Goal: Information Seeking & Learning: Learn about a topic

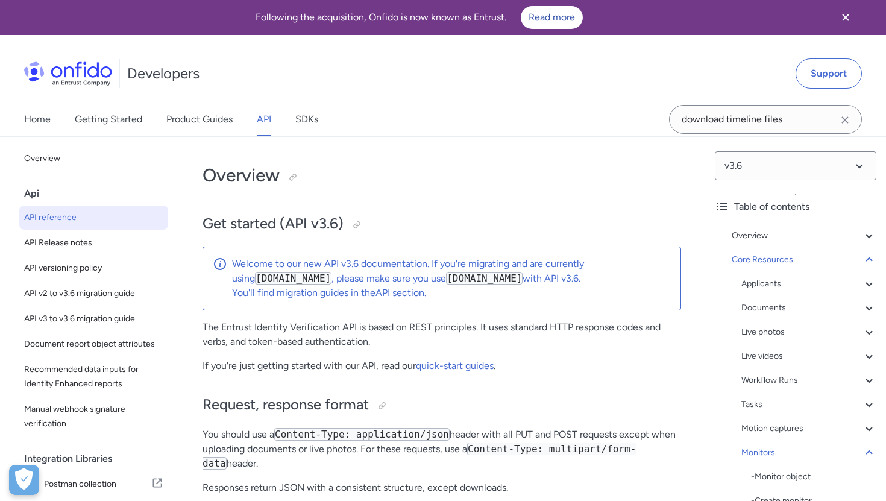
select select "http"
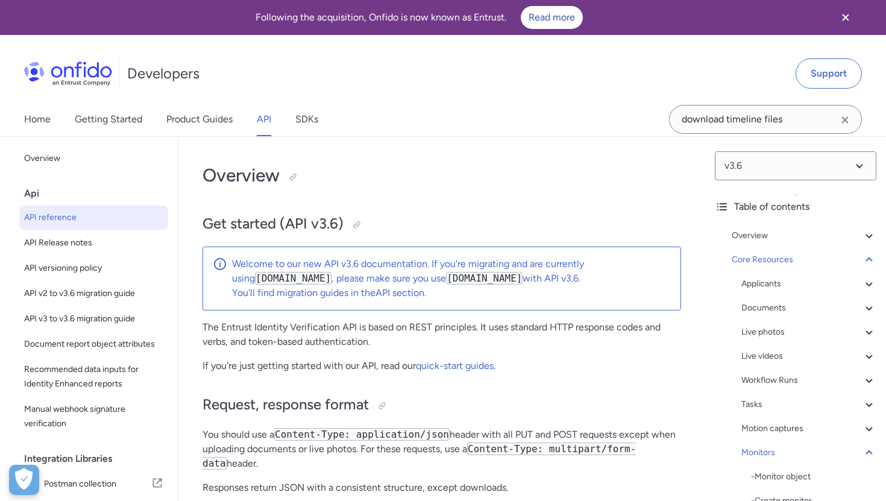
select select "http"
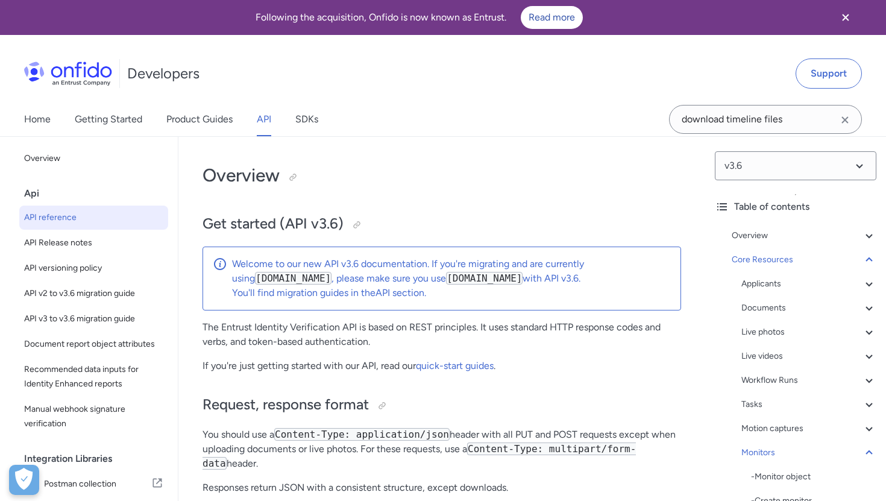
select select "http"
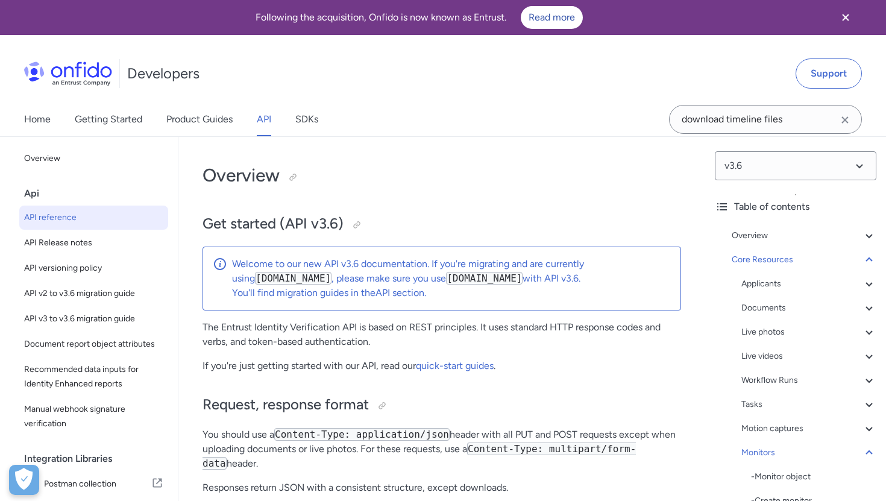
select select "http"
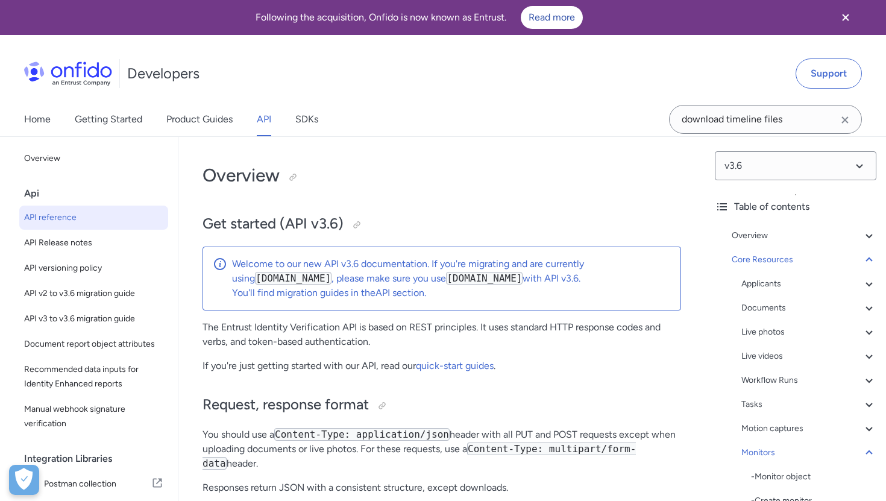
select select "http"
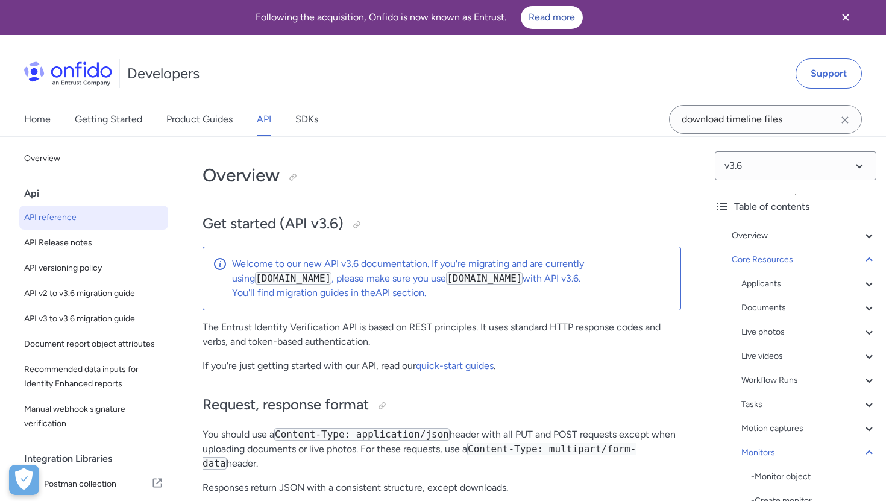
select select "http"
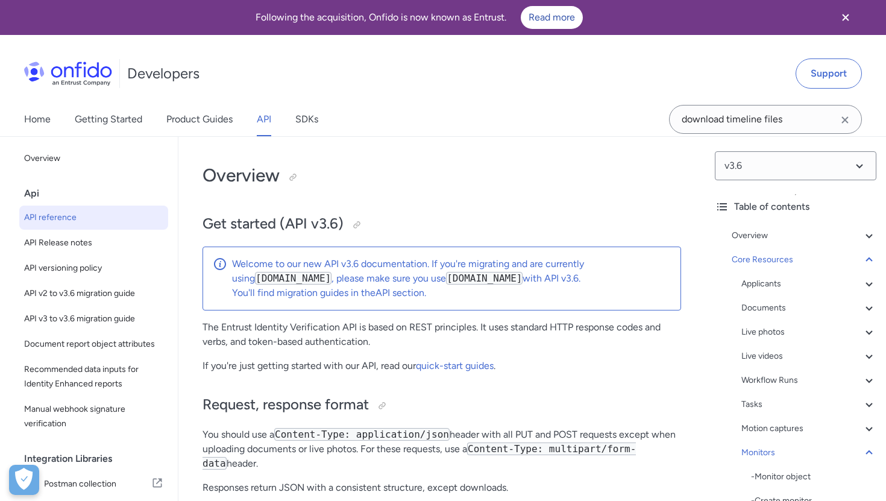
select select "http"
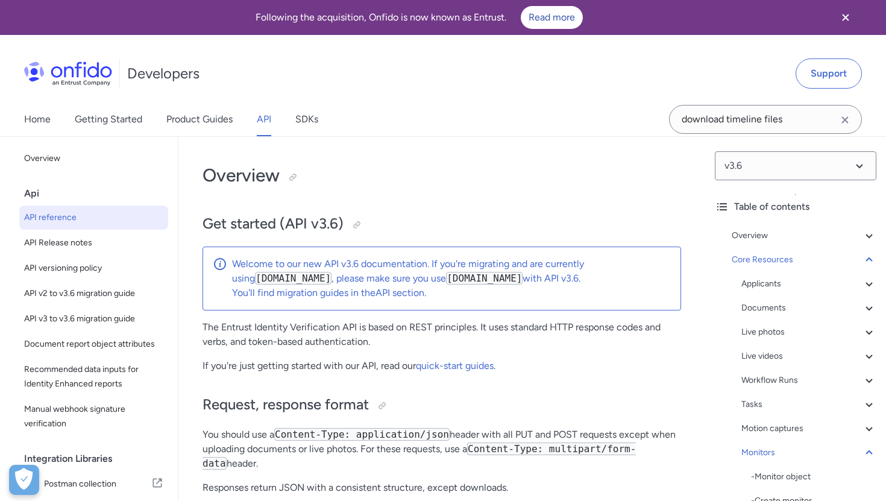
select select "http"
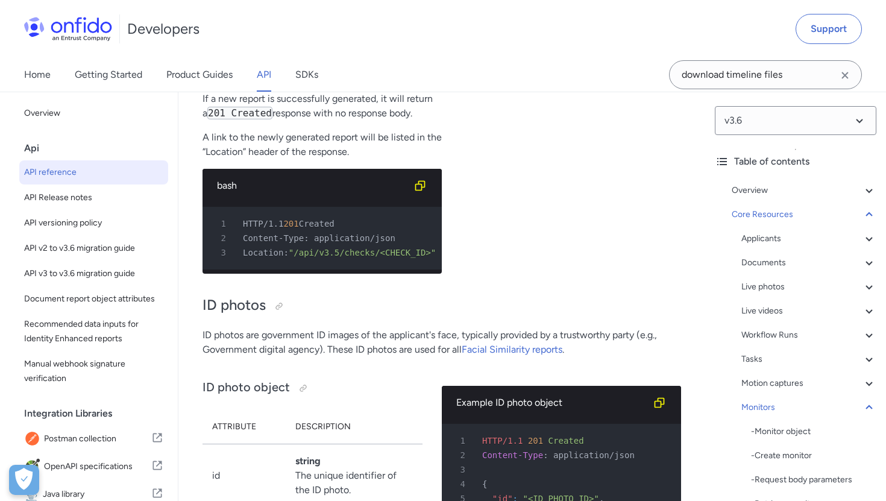
scroll to position [372, 0]
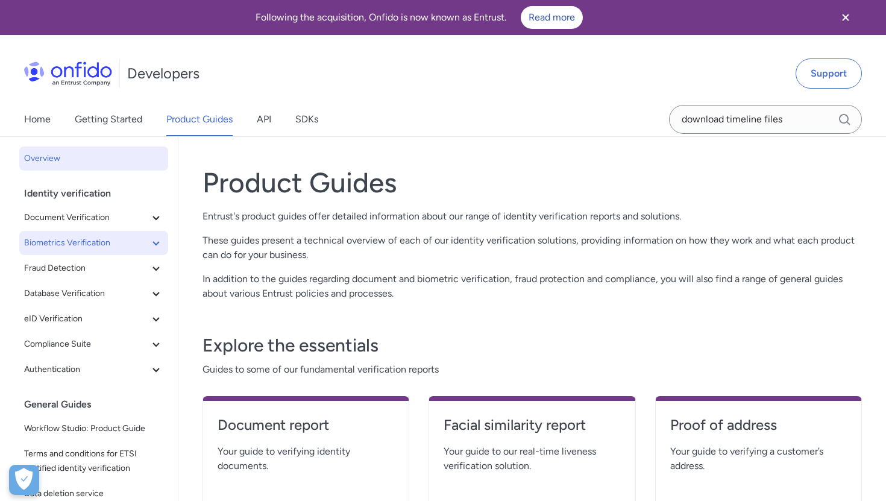
click at [84, 238] on span "Biometrics Verification" at bounding box center [86, 243] width 125 height 14
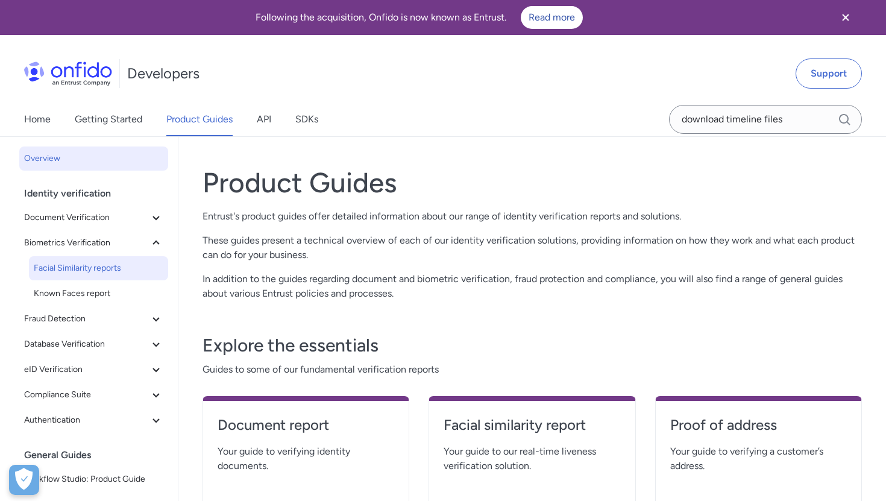
click at [84, 265] on span "Facial Similarity reports" at bounding box center [99, 268] width 130 height 14
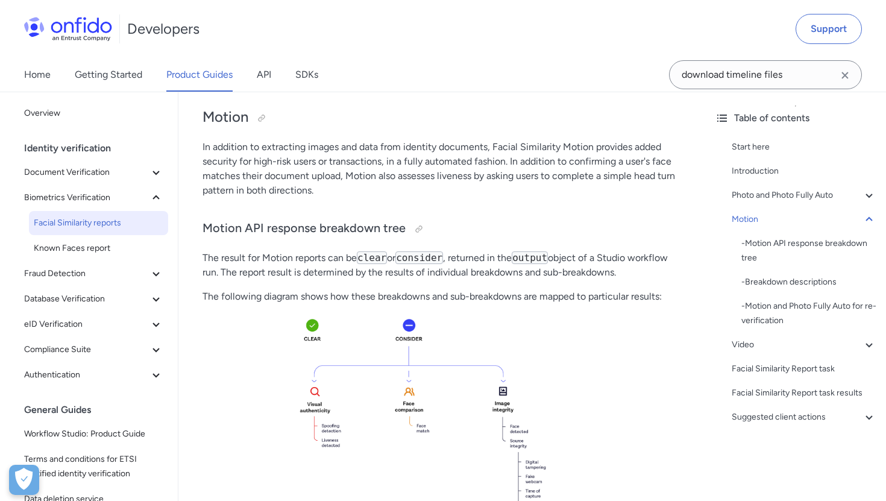
scroll to position [1488, 0]
click at [261, 124] on div at bounding box center [261, 118] width 19 height 19
click at [69, 365] on button "Authentication" at bounding box center [93, 375] width 149 height 24
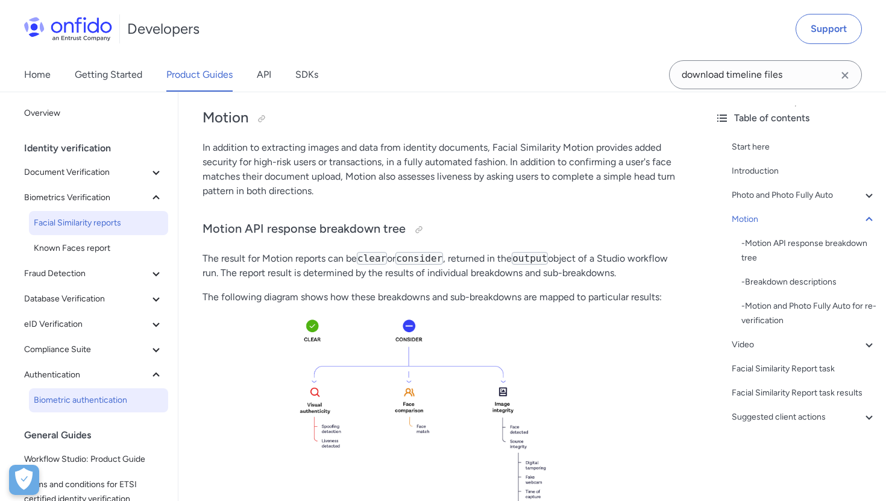
click at [63, 399] on span "Biometric authentication" at bounding box center [99, 400] width 130 height 14
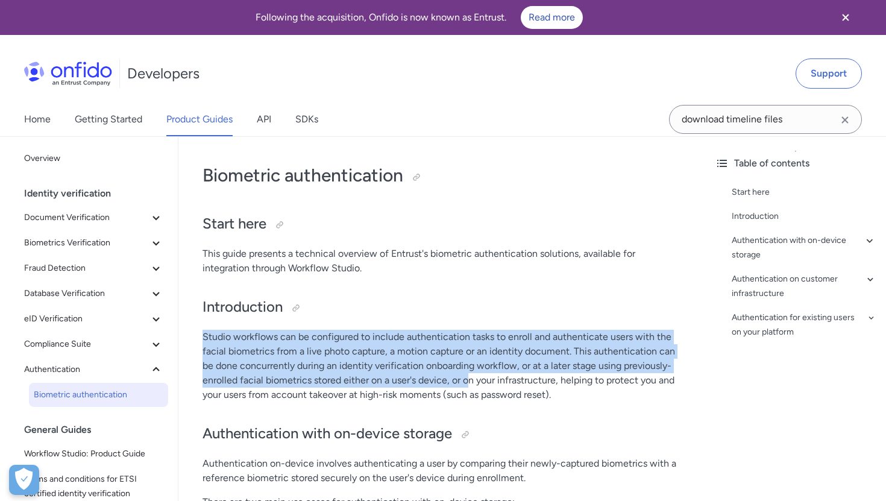
drag, startPoint x: 202, startPoint y: 337, endPoint x: 466, endPoint y: 381, distance: 267.8
click at [466, 381] on p "Studio workflows can be configured to include authentication tasks to enroll an…" at bounding box center [442, 366] width 479 height 72
click at [434, 214] on h2 "Start here" at bounding box center [442, 224] width 479 height 21
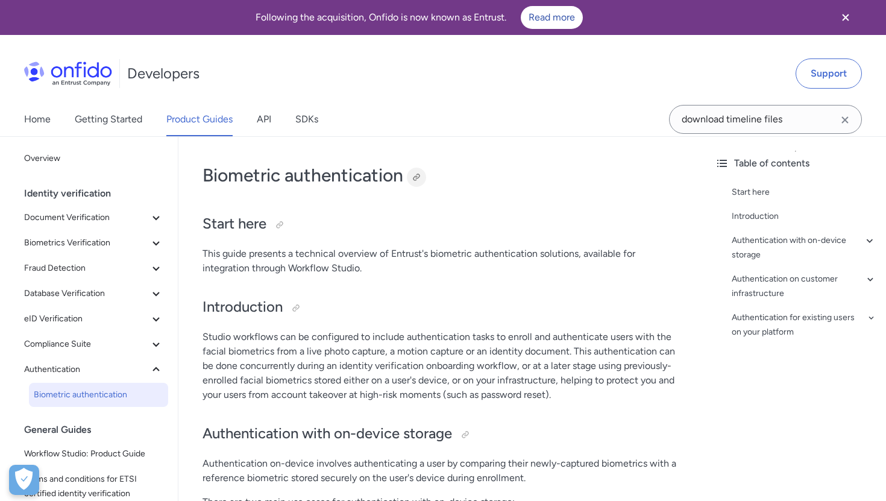
click at [417, 177] on div at bounding box center [417, 177] width 10 height 10
click at [412, 177] on div at bounding box center [416, 177] width 19 height 19
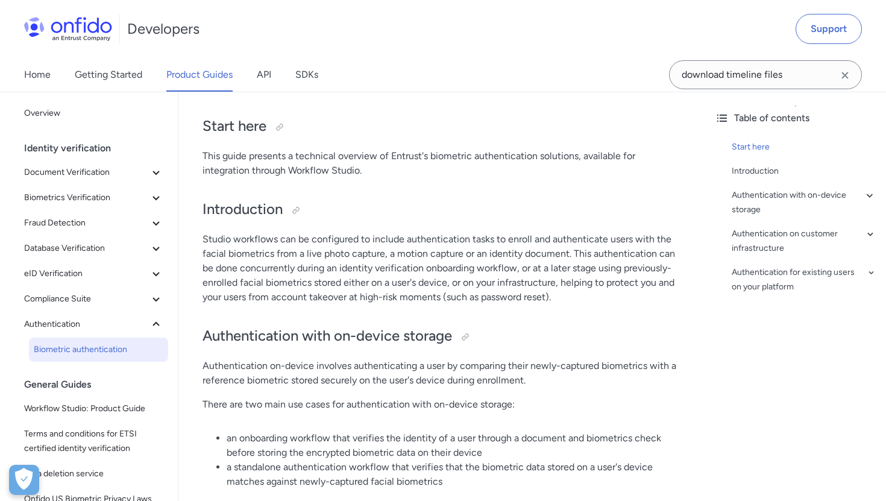
scroll to position [95, 0]
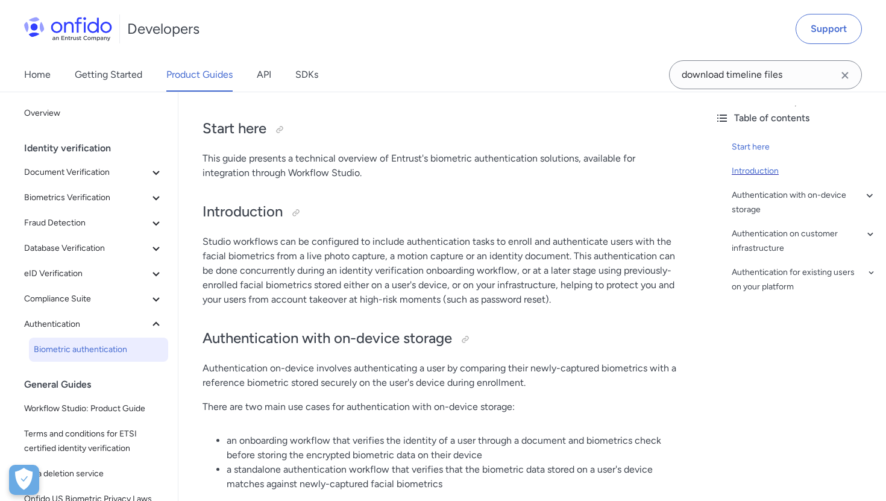
click at [760, 172] on div "Introduction" at bounding box center [804, 171] width 145 height 14
